Goal: Navigation & Orientation: Find specific page/section

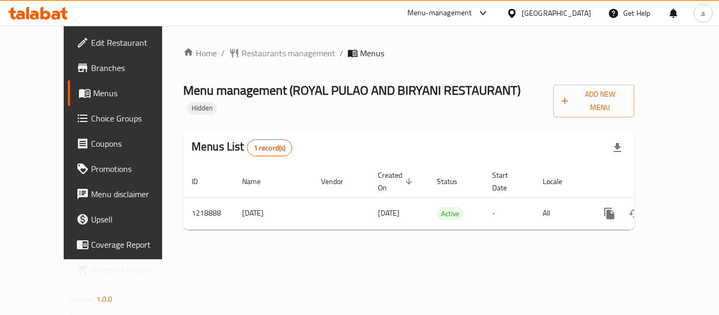
click at [541, 12] on div "[GEOGRAPHIC_DATA]" at bounding box center [557, 13] width 70 height 12
click at [454, 13] on div "Menu-management" at bounding box center [440, 13] width 65 height 13
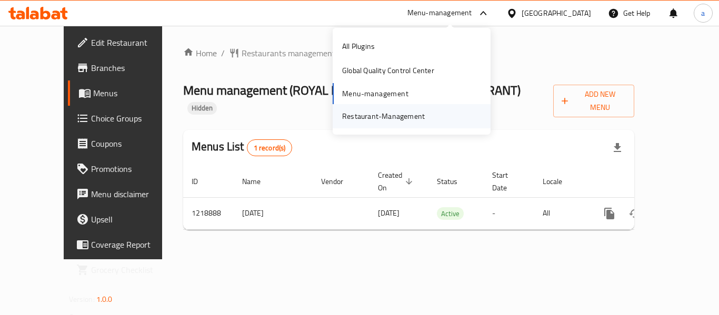
click at [378, 112] on div "Restaurant-Management" at bounding box center [383, 117] width 83 height 12
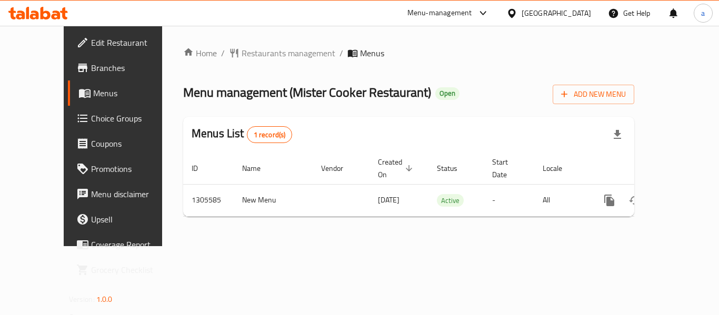
click at [532, 11] on div "[GEOGRAPHIC_DATA]" at bounding box center [557, 13] width 70 height 12
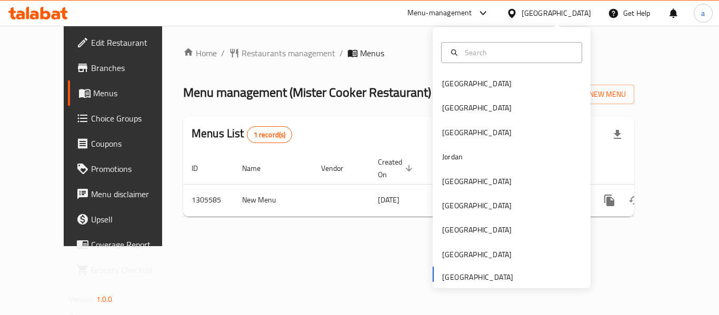
click at [418, 17] on div "Menu-management" at bounding box center [440, 13] width 65 height 13
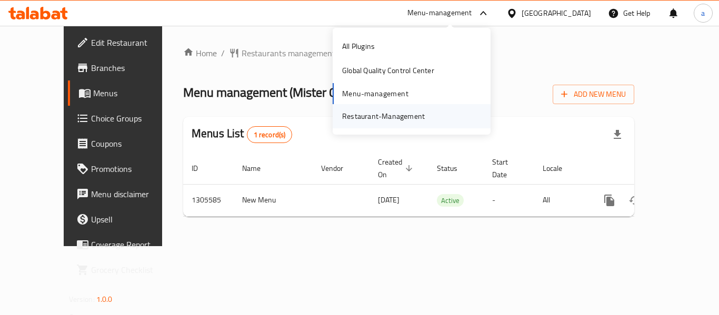
click at [392, 114] on div "Restaurant-Management" at bounding box center [383, 117] width 83 height 12
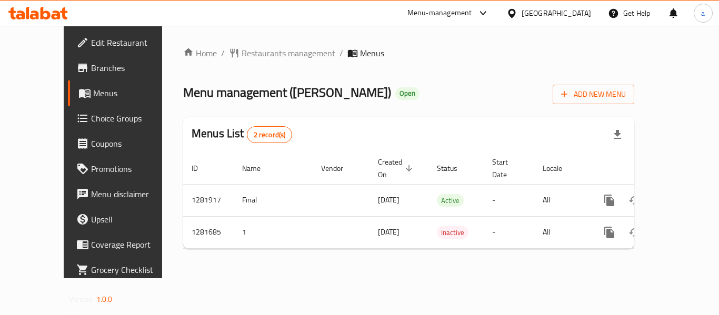
click at [546, 14] on div "[GEOGRAPHIC_DATA]" at bounding box center [557, 13] width 70 height 12
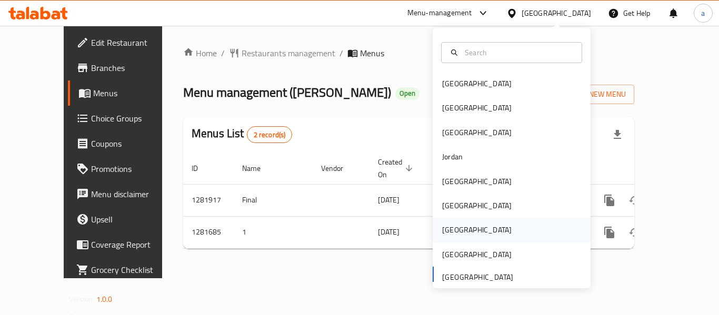
click at [456, 222] on div "[GEOGRAPHIC_DATA]" at bounding box center [477, 230] width 86 height 24
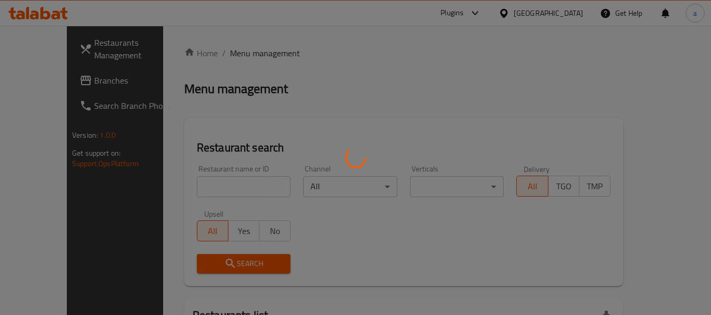
click at [46, 84] on div at bounding box center [355, 157] width 711 height 315
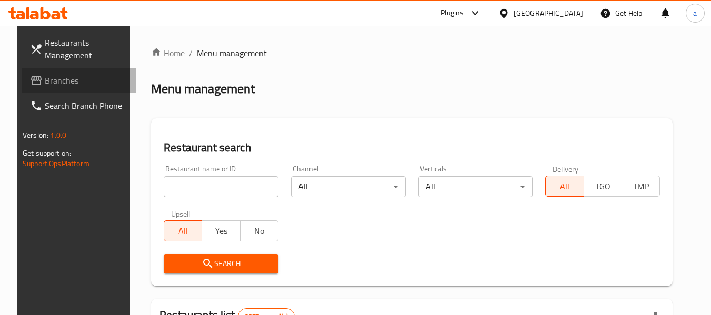
click at [46, 84] on span "Branches" at bounding box center [86, 80] width 83 height 13
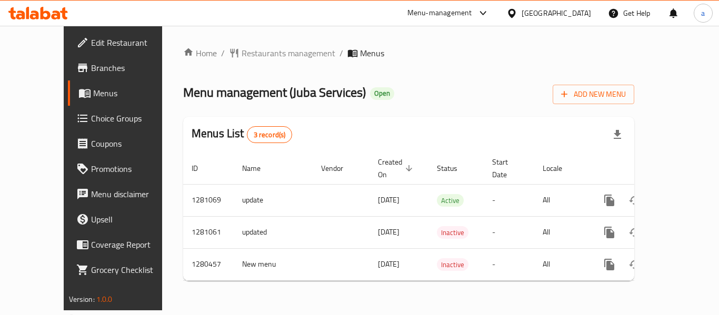
click at [583, 9] on div "[GEOGRAPHIC_DATA]" at bounding box center [557, 13] width 70 height 12
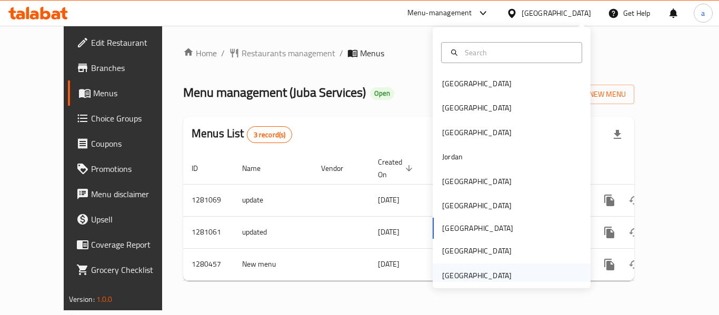
click at [457, 274] on div "[GEOGRAPHIC_DATA]" at bounding box center [477, 276] width 70 height 12
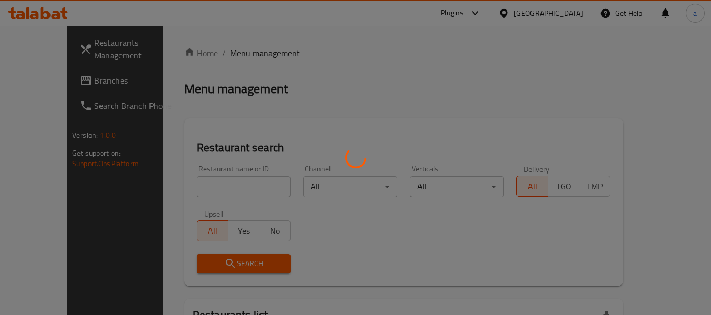
click at [32, 78] on div at bounding box center [355, 157] width 711 height 315
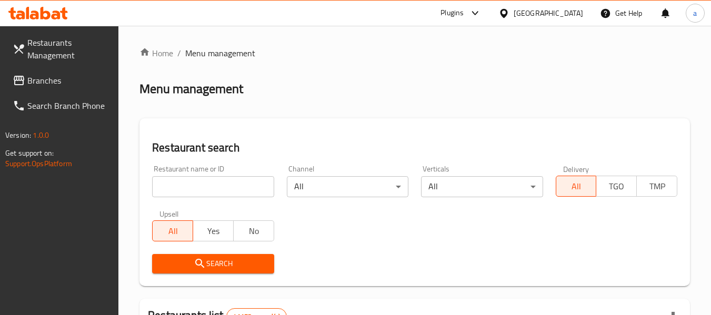
click at [32, 78] on span "Branches" at bounding box center [68, 80] width 83 height 13
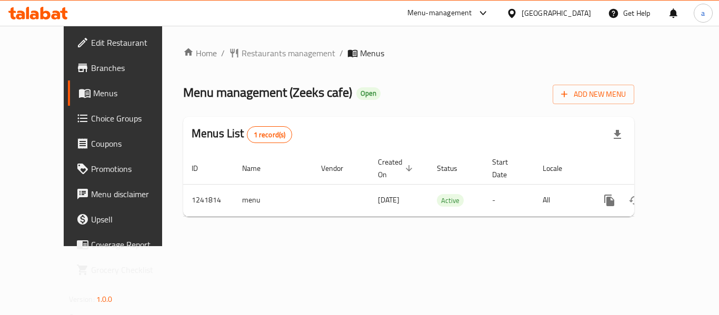
click at [542, 16] on div "[GEOGRAPHIC_DATA]" at bounding box center [557, 13] width 70 height 12
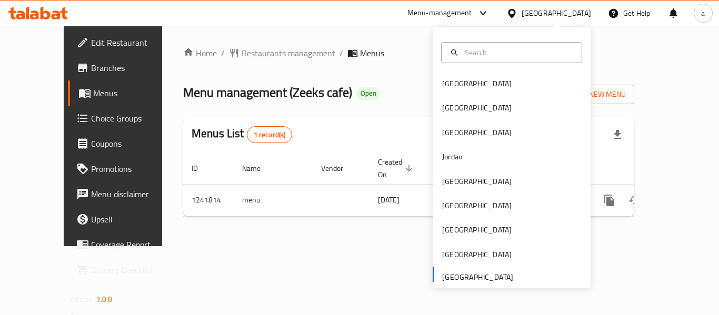
click at [431, 13] on div "Menu-management" at bounding box center [440, 13] width 65 height 13
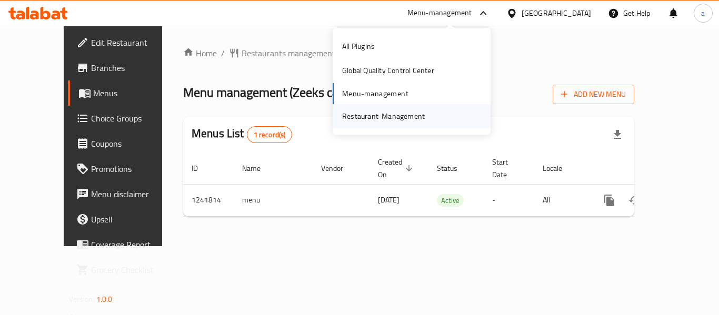
click at [372, 125] on div "Restaurant-Management" at bounding box center [384, 116] width 100 height 24
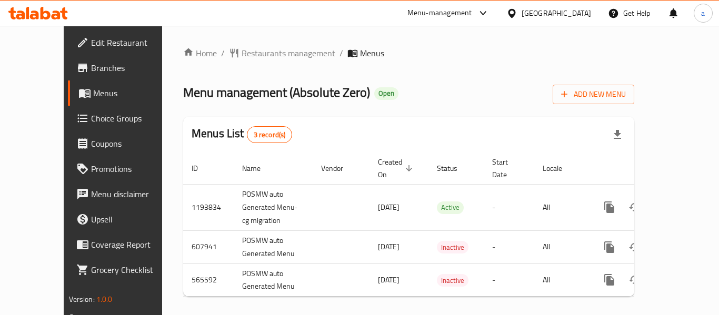
click at [428, 70] on div "Home / Restaurants management / Menus Menu management ( Absolute Zero ) Open Ad…" at bounding box center [408, 176] width 451 height 259
click at [465, 17] on div "Menu-management" at bounding box center [440, 13] width 65 height 13
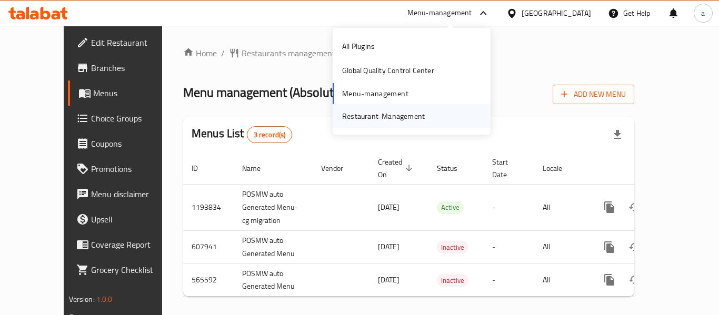
click at [410, 114] on div "Restaurant-Management" at bounding box center [383, 117] width 83 height 12
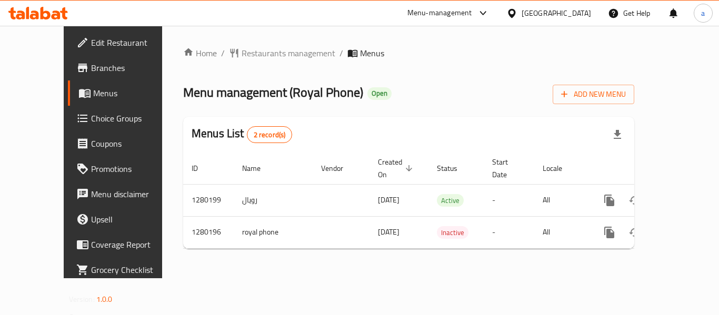
click at [522, 16] on div at bounding box center [514, 13] width 15 height 12
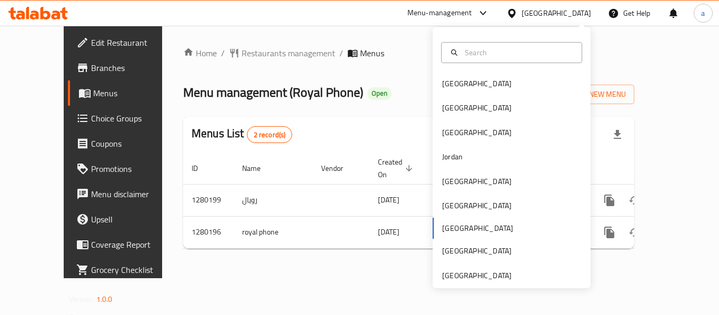
click at [461, 227] on div "[GEOGRAPHIC_DATA] [GEOGRAPHIC_DATA] [GEOGRAPHIC_DATA] [GEOGRAPHIC_DATA] [GEOGRA…" at bounding box center [512, 180] width 158 height 216
click at [472, 11] on div "Menu-management" at bounding box center [440, 13] width 65 height 13
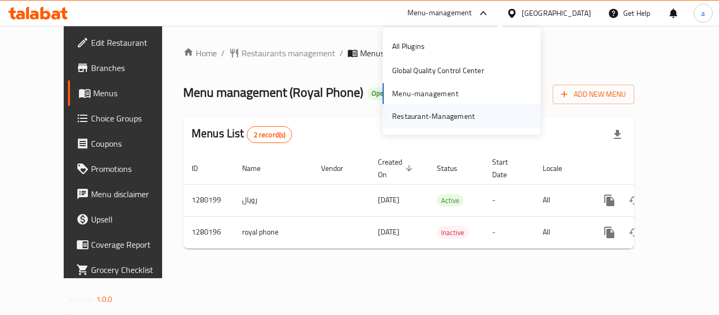
click at [437, 116] on div "Restaurant-Management" at bounding box center [433, 117] width 83 height 12
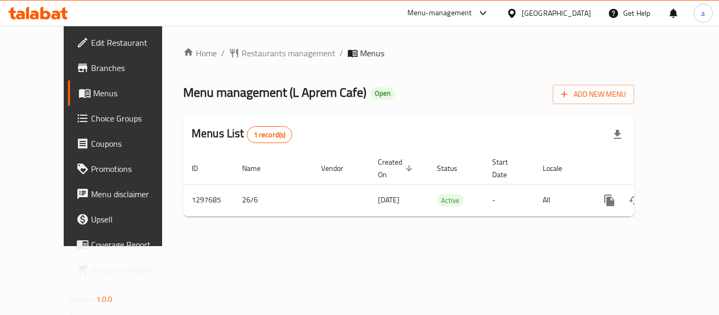
click at [522, 12] on div at bounding box center [514, 13] width 15 height 12
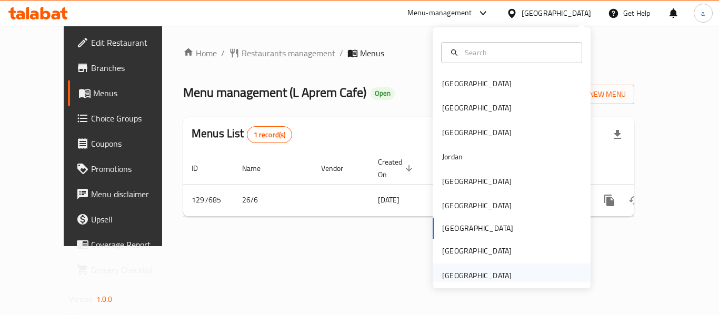
click at [478, 272] on div "[GEOGRAPHIC_DATA]" at bounding box center [477, 276] width 70 height 12
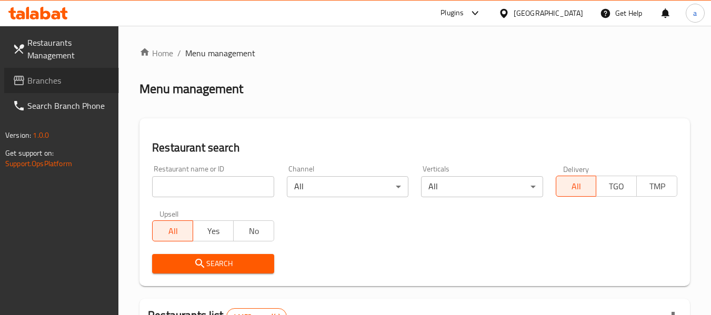
click at [36, 77] on span "Branches" at bounding box center [68, 80] width 83 height 13
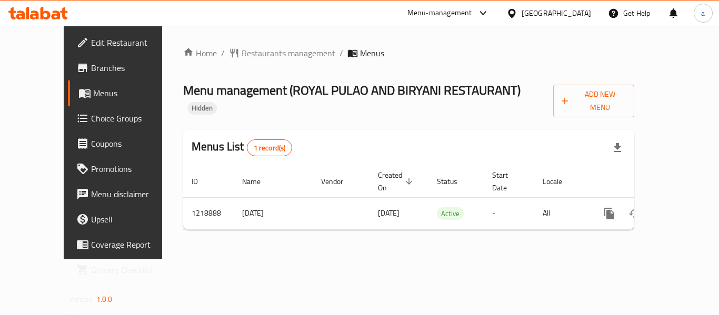
click at [553, 16] on div "United Arab Emirates" at bounding box center [557, 13] width 70 height 12
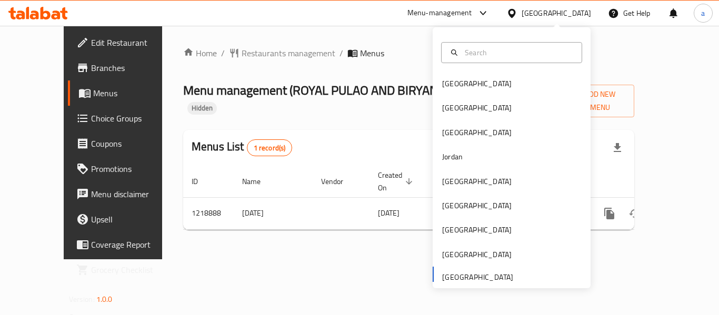
click at [429, 15] on div "Menu-management" at bounding box center [440, 13] width 65 height 13
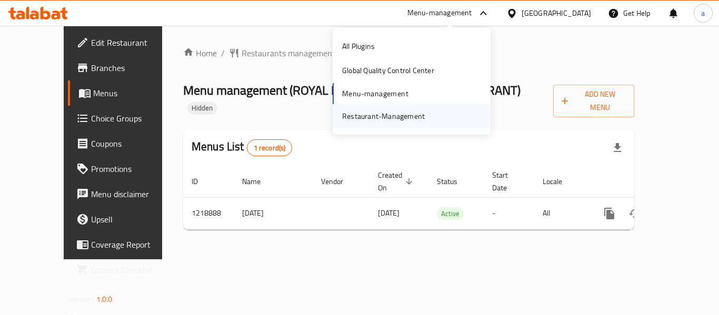
click at [404, 115] on div "Restaurant-Management" at bounding box center [383, 117] width 83 height 12
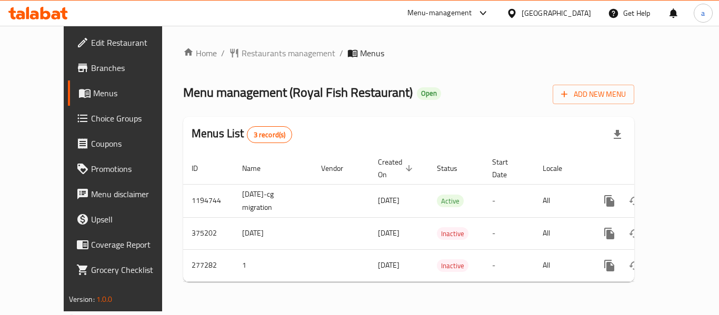
click at [528, 14] on div "United Arab Emirates" at bounding box center [557, 13] width 70 height 12
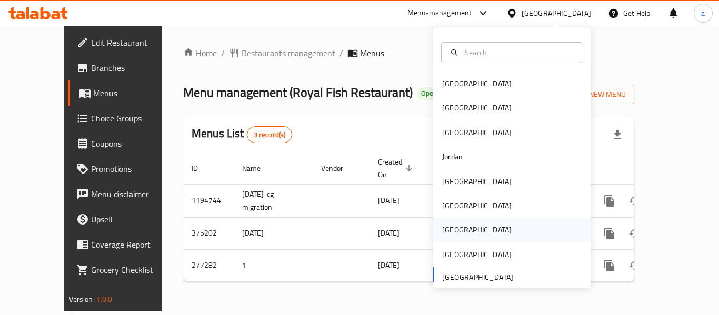
click at [450, 224] on div "Qatar" at bounding box center [477, 230] width 70 height 12
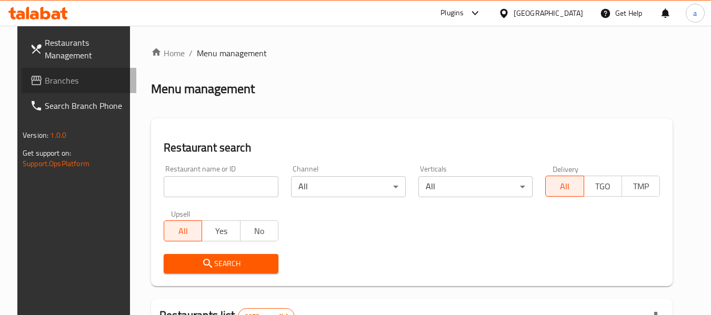
click at [49, 79] on span "Branches" at bounding box center [86, 80] width 83 height 13
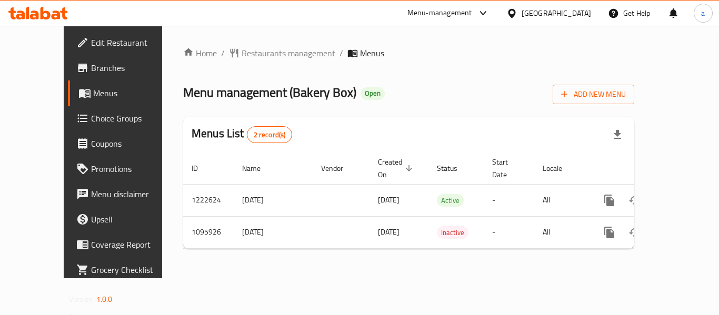
click at [574, 7] on div "[GEOGRAPHIC_DATA]" at bounding box center [557, 13] width 70 height 12
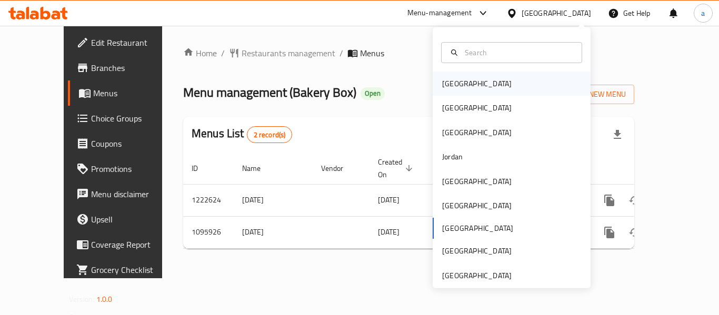
click at [444, 84] on div "[GEOGRAPHIC_DATA]" at bounding box center [477, 84] width 70 height 12
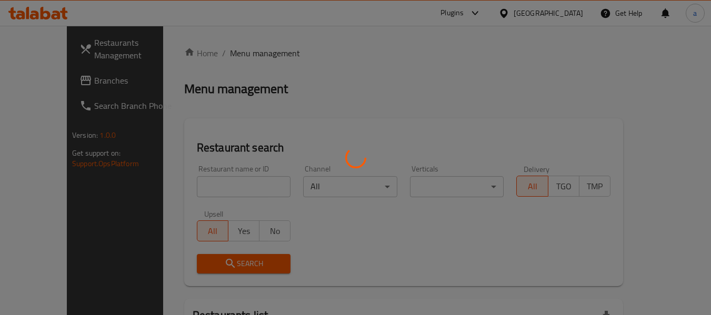
click at [25, 83] on div at bounding box center [355, 157] width 711 height 315
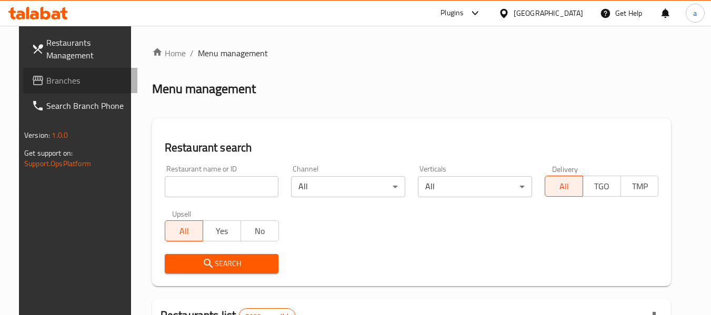
click at [46, 85] on span "Branches" at bounding box center [87, 80] width 83 height 13
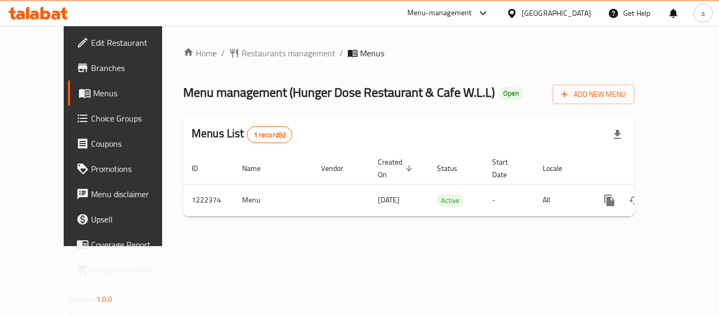
click at [490, 16] on icon at bounding box center [483, 13] width 13 height 13
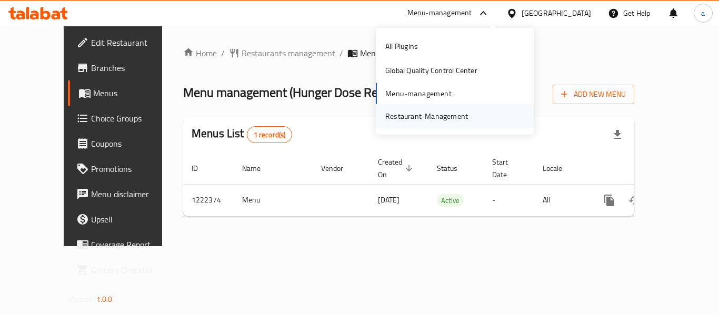
click at [431, 115] on div "Restaurant-Management" at bounding box center [426, 117] width 83 height 12
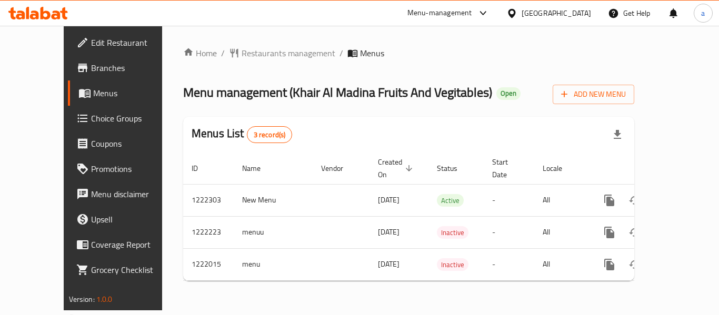
click at [578, 16] on div "[GEOGRAPHIC_DATA]" at bounding box center [557, 13] width 70 height 12
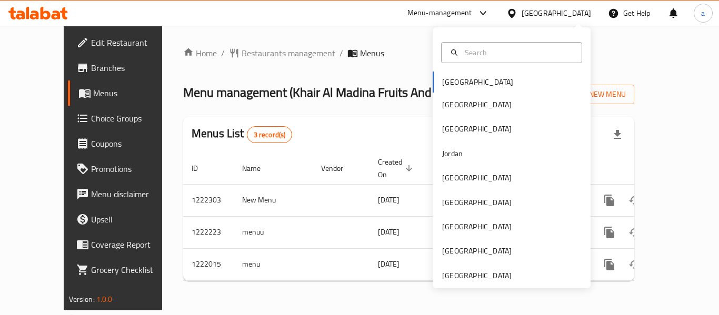
click at [472, 8] on div "Menu-management" at bounding box center [440, 13] width 65 height 13
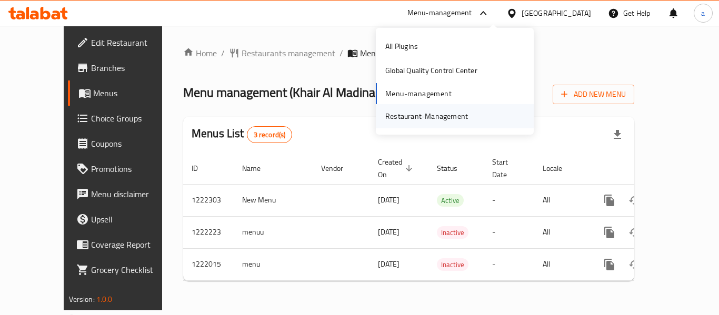
click at [426, 125] on div "Restaurant-Management" at bounding box center [427, 116] width 100 height 24
